Goal: Use online tool/utility: Utilize a website feature to perform a specific function

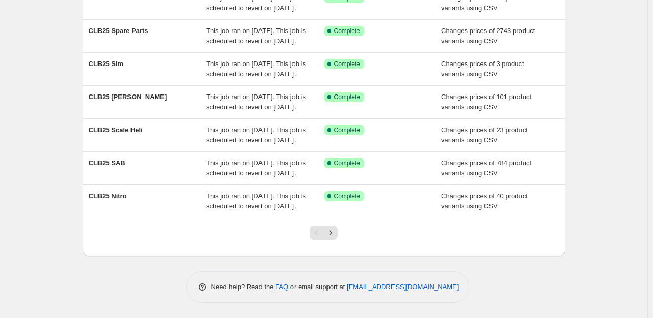
scroll to position [305, 0]
click at [335, 232] on icon "Next" at bounding box center [330, 232] width 10 height 10
drag, startPoint x: 332, startPoint y: 235, endPoint x: 290, endPoint y: 159, distance: 85.9
click at [332, 234] on icon "Next" at bounding box center [330, 232] width 3 height 5
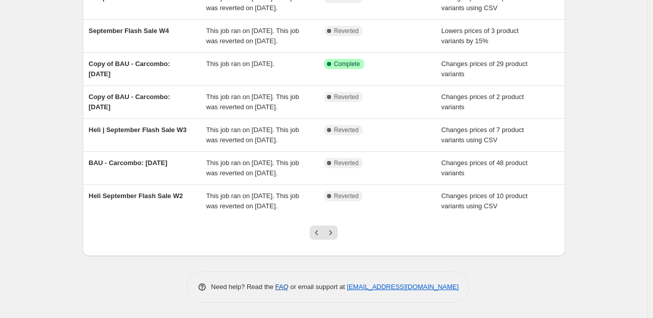
scroll to position [285, 0]
click at [335, 230] on icon "Next" at bounding box center [330, 232] width 10 height 10
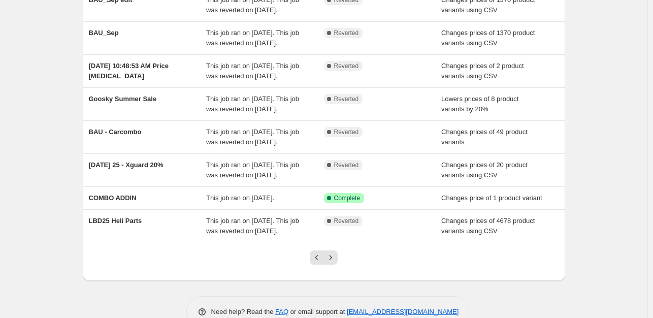
scroll to position [254, 0]
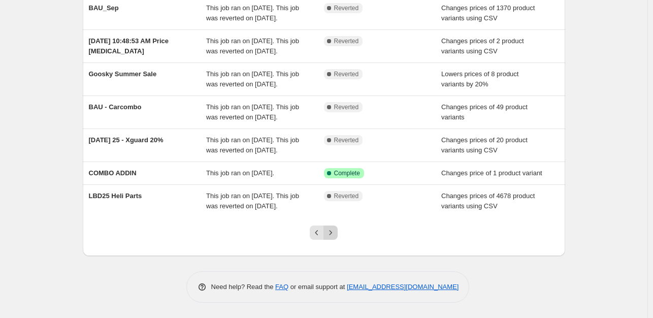
click at [332, 238] on icon "Next" at bounding box center [330, 232] width 10 height 10
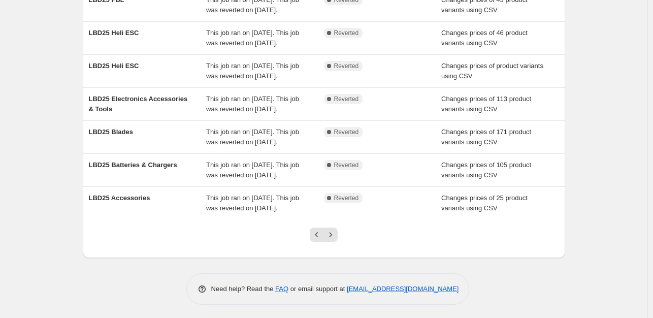
scroll to position [305, 0]
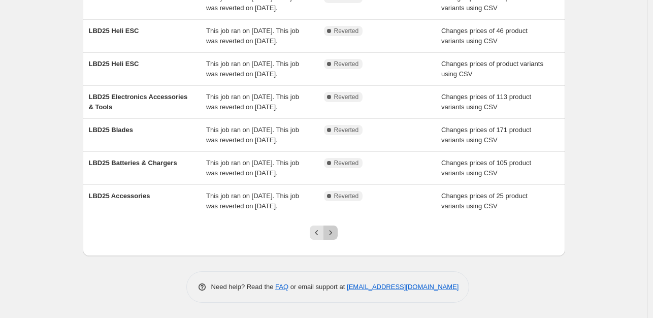
drag, startPoint x: 329, startPoint y: 232, endPoint x: 337, endPoint y: 240, distance: 10.4
click at [329, 231] on icon "Next" at bounding box center [330, 232] width 10 height 10
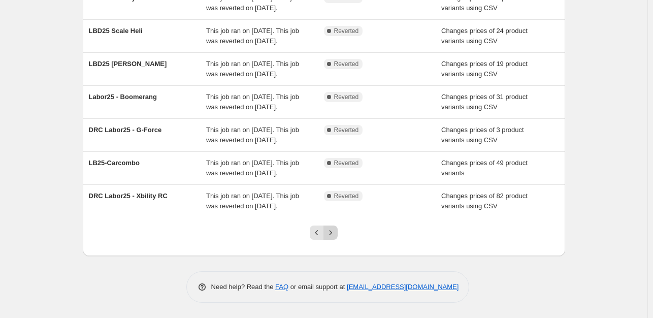
click at [330, 234] on icon "Next" at bounding box center [330, 232] width 10 height 10
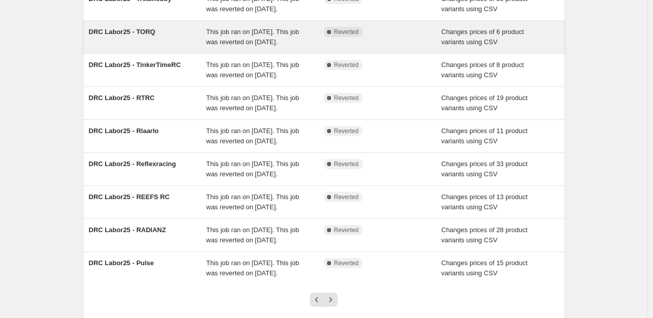
scroll to position [0, 0]
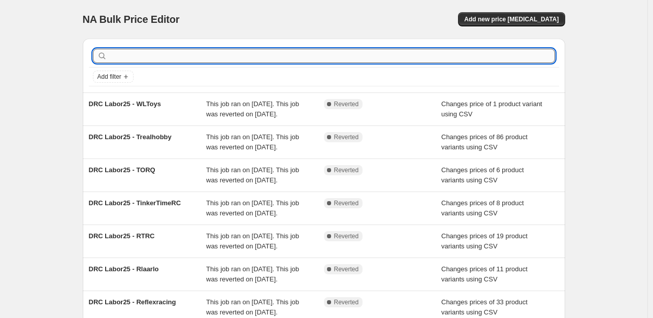
click at [458, 57] on input "text" at bounding box center [332, 56] width 446 height 14
type input "cost"
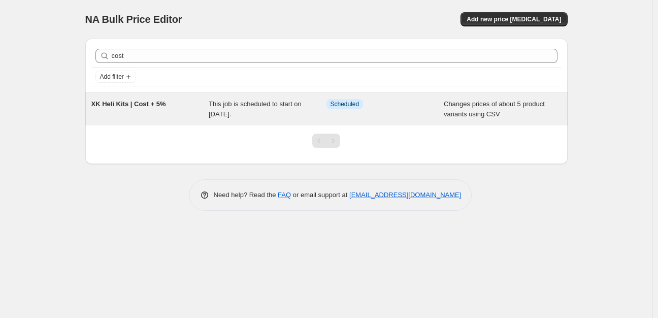
click at [156, 105] on span "XK Heli Kits | Cost + 5%" at bounding box center [128, 104] width 75 height 8
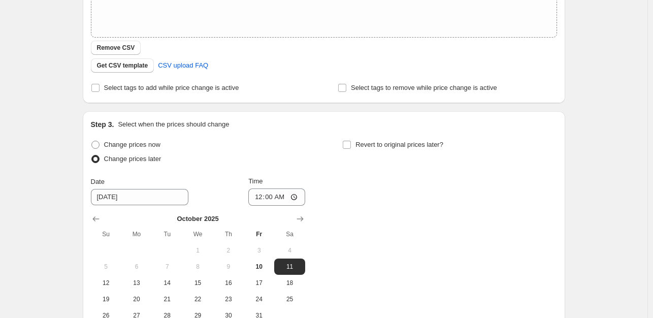
scroll to position [355, 0]
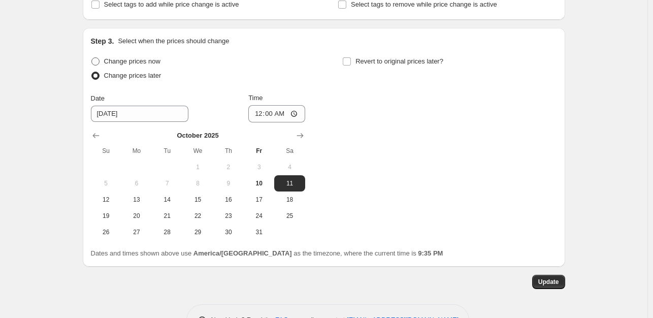
click at [96, 63] on span at bounding box center [95, 61] width 8 height 8
click at [92, 58] on input "Change prices now" at bounding box center [91, 57] width 1 height 1
radio input "true"
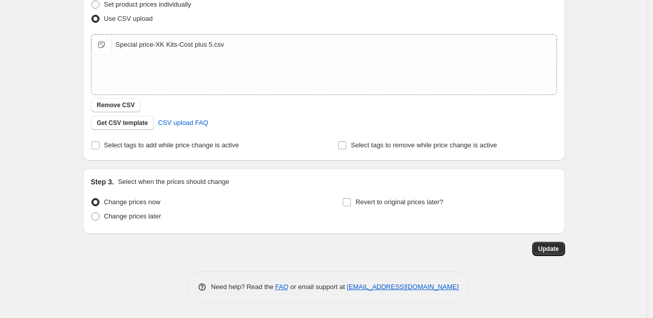
scroll to position [215, 0]
click at [558, 253] on button "Update" at bounding box center [548, 249] width 33 height 14
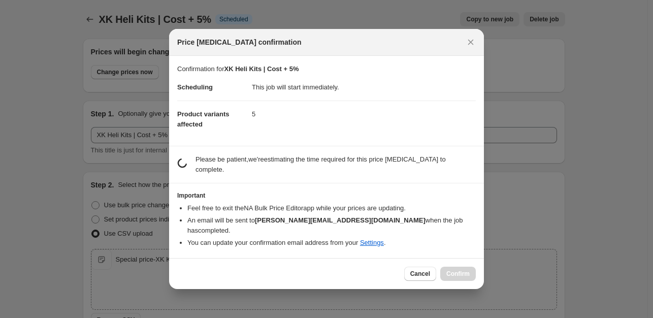
scroll to position [0, 0]
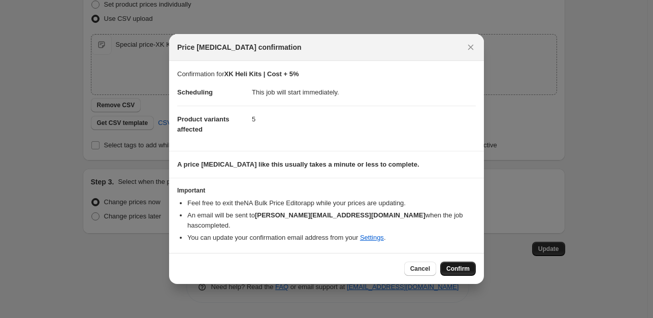
click at [457, 264] on span "Confirm" at bounding box center [457, 268] width 23 height 8
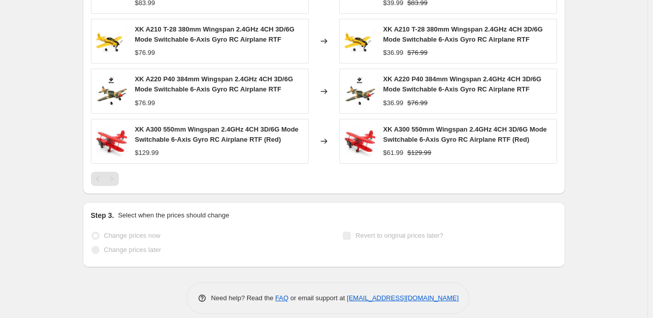
scroll to position [554, 0]
